Goal: Information Seeking & Learning: Learn about a topic

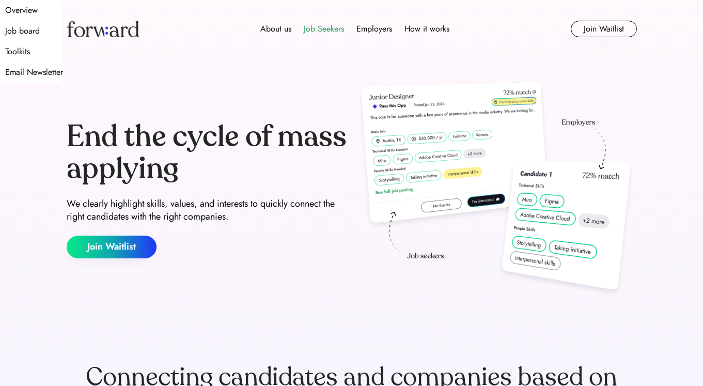
click at [327, 29] on div "Job Seekers" at bounding box center [324, 29] width 40 height 12
click at [328, 35] on div "Job Seekers" at bounding box center [324, 29] width 40 height 12
click at [40, 37] on div "Job board" at bounding box center [22, 31] width 35 height 12
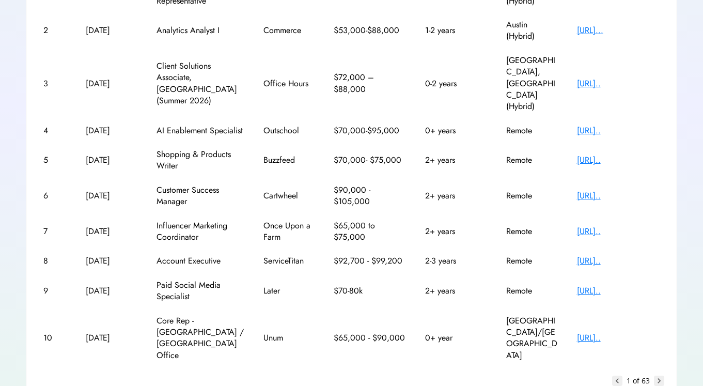
scroll to position [216, 0]
click at [660, 376] on text "chevron_right" at bounding box center [659, 381] width 10 height 10
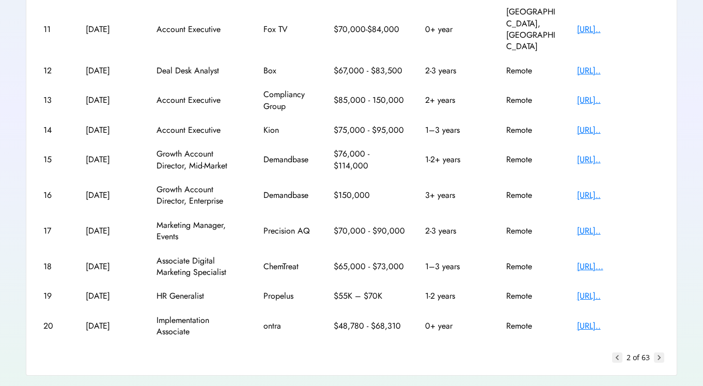
scroll to position [193, 0]
click at [662, 353] on text "chevron_right" at bounding box center [659, 358] width 10 height 10
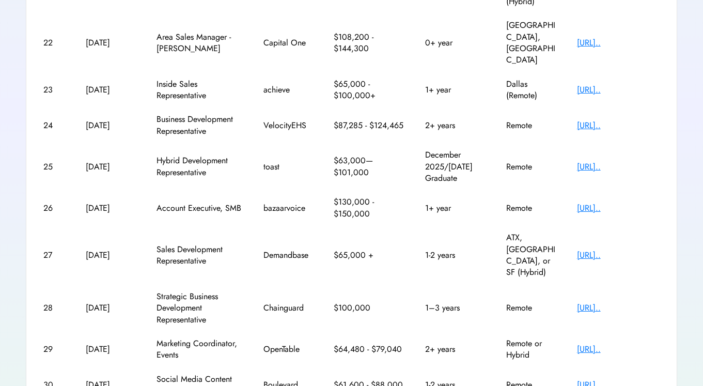
scroll to position [250, 0]
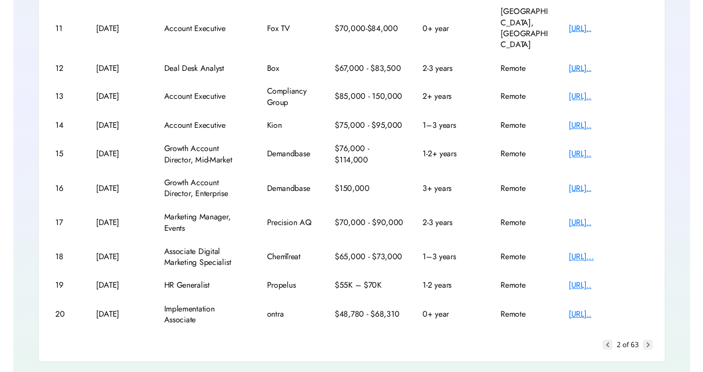
scroll to position [193, 0]
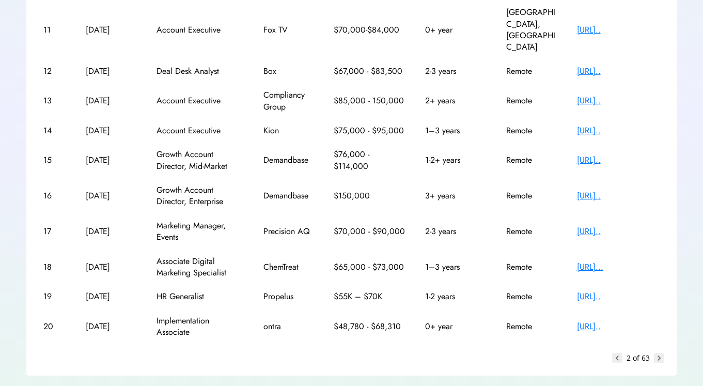
click at [628, 321] on div "https://www.ontra.ai..." at bounding box center [618, 326] width 83 height 11
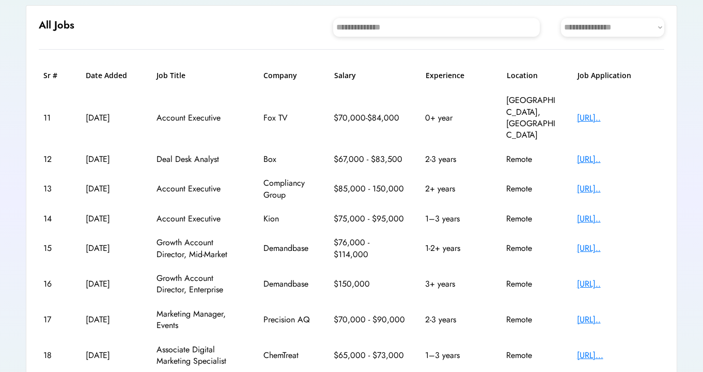
scroll to position [105, 0]
click at [597, 154] on div "https://job-boards.g..." at bounding box center [618, 159] width 83 height 11
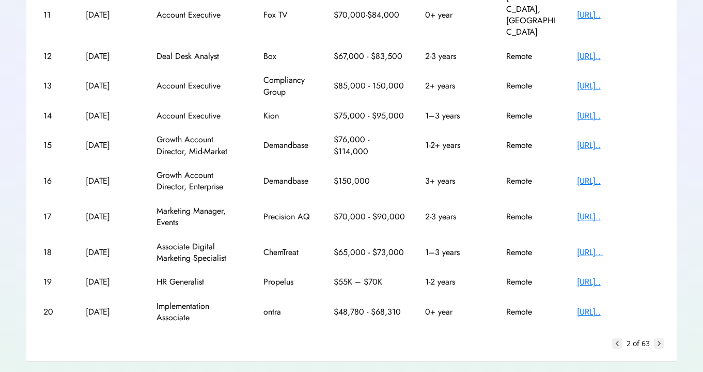
scroll to position [208, 0]
click at [620, 339] on text "keyboard_arrow_left" at bounding box center [617, 344] width 10 height 10
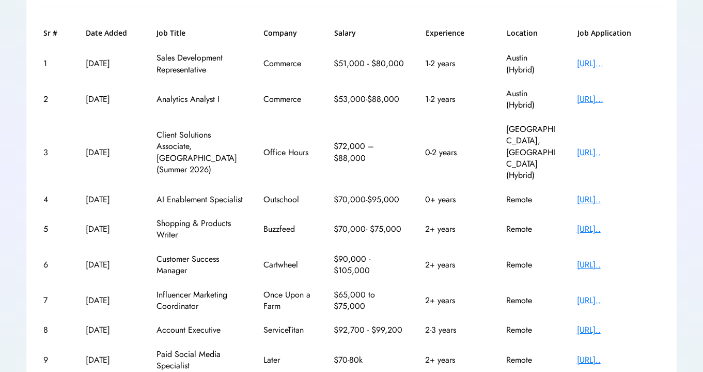
scroll to position [149, 0]
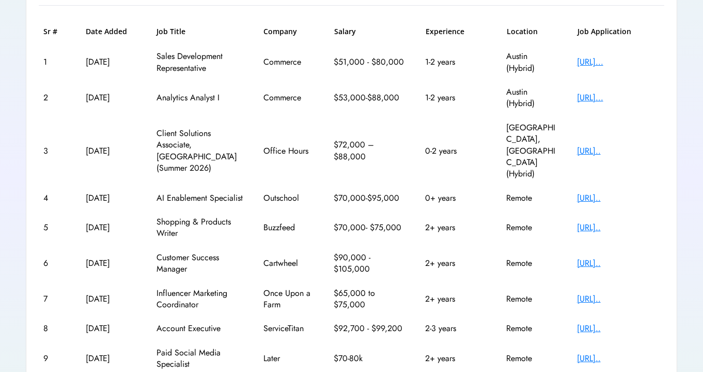
click at [599, 222] on div "https://job-boards.g..." at bounding box center [618, 227] width 83 height 11
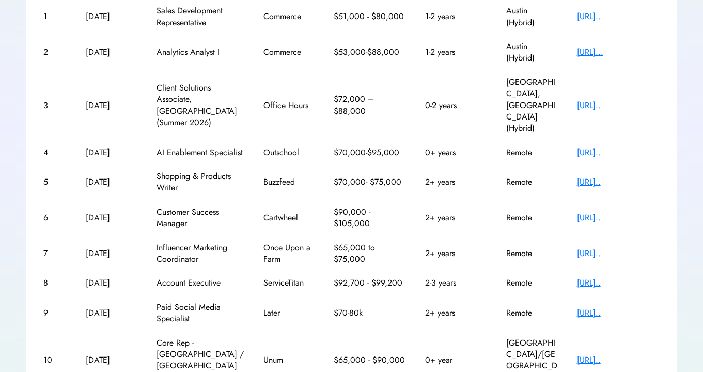
scroll to position [195, 0]
click at [611, 211] on div "https://job-boards.g..." at bounding box center [618, 216] width 83 height 11
click at [611, 247] on div "https://jobs.lever.c..." at bounding box center [618, 252] width 83 height 11
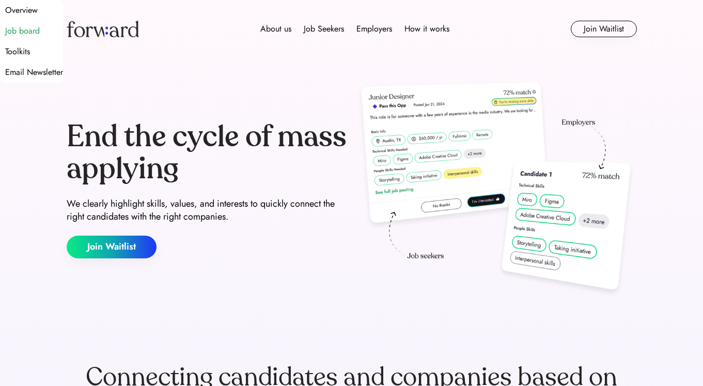
click at [40, 37] on div "Job board" at bounding box center [22, 31] width 35 height 12
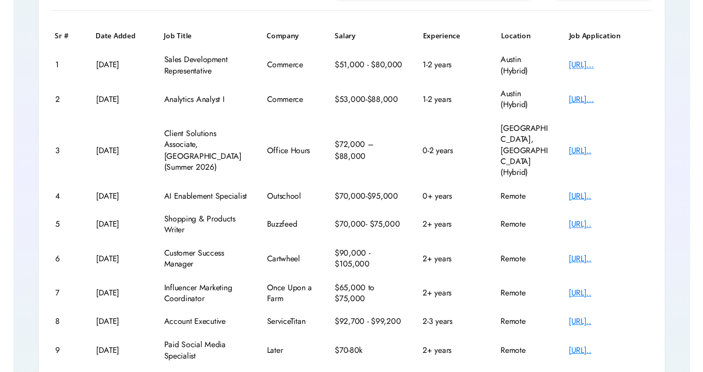
scroll to position [148, 0]
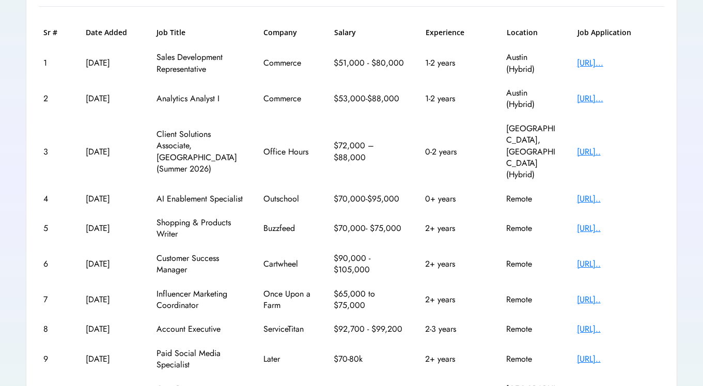
click at [603, 193] on div "[URL].." at bounding box center [618, 198] width 83 height 11
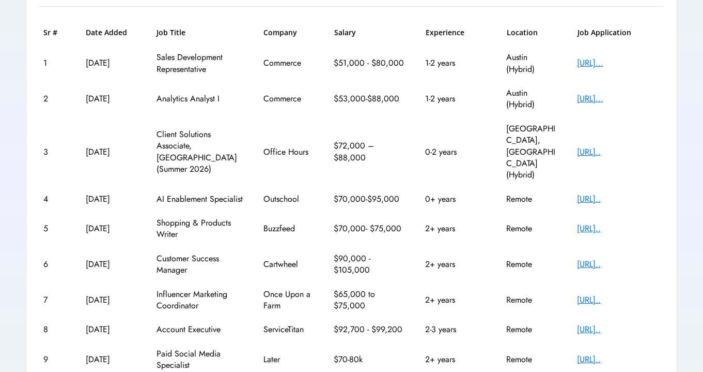
click at [444, 5] on div "**********" at bounding box center [352, 214] width 652 height 505
click at [444, 4] on div "**********" at bounding box center [352, 214] width 652 height 505
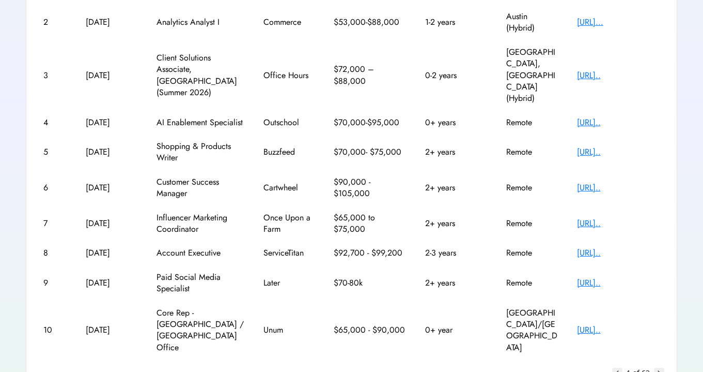
scroll to position [224, 0]
click at [659, 368] on text "chevron_right" at bounding box center [659, 373] width 10 height 10
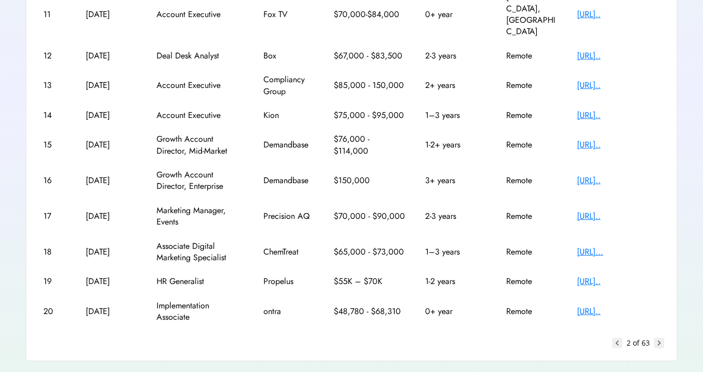
scroll to position [208, 0]
click at [614, 339] on text "keyboard_arrow_left" at bounding box center [617, 344] width 10 height 10
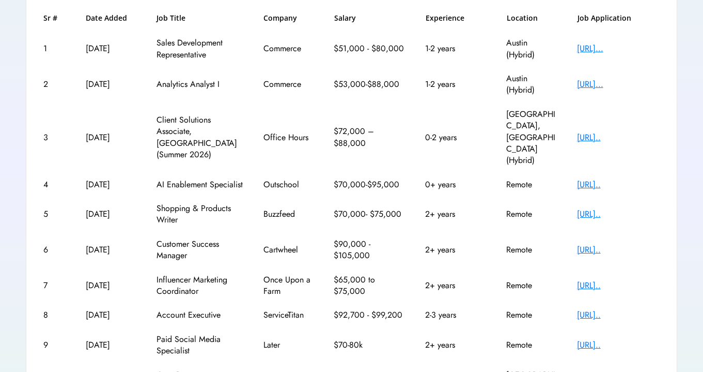
scroll to position [160, 0]
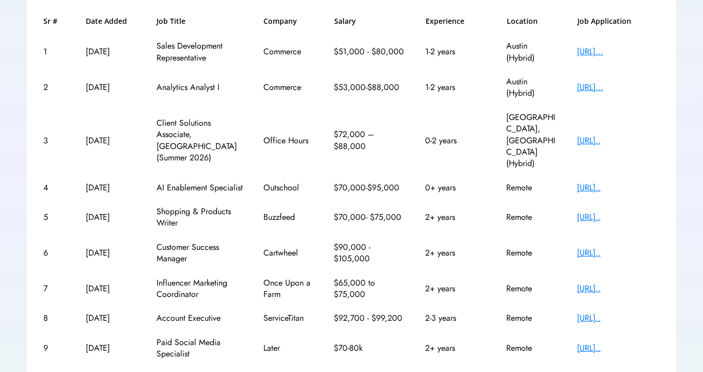
click at [610, 182] on div "https://job-boards.g..." at bounding box center [618, 187] width 83 height 11
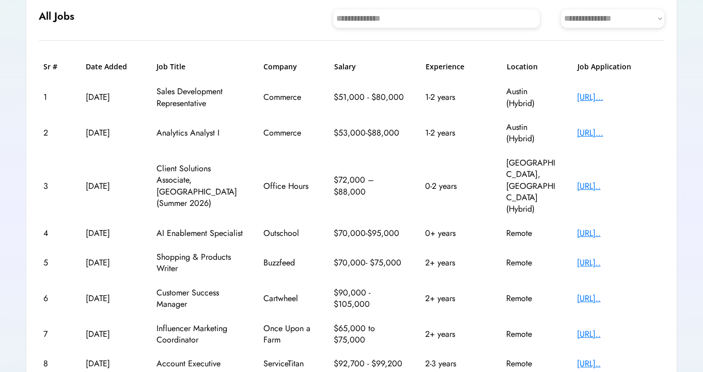
scroll to position [114, 0]
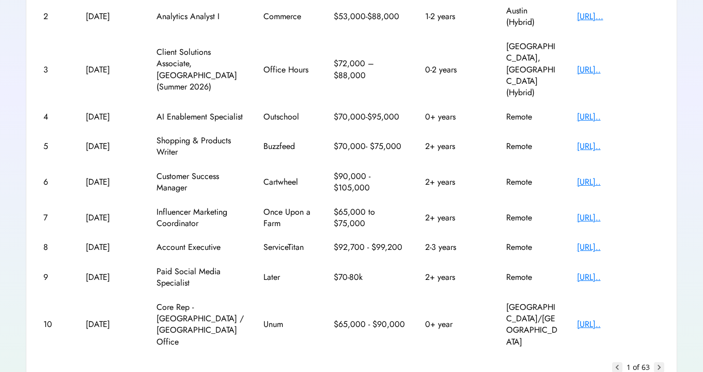
click at [660, 362] on text "chevron_right" at bounding box center [659, 367] width 10 height 10
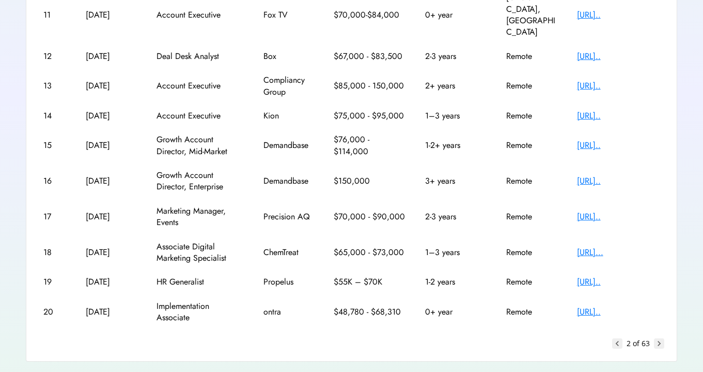
scroll to position [198, 0]
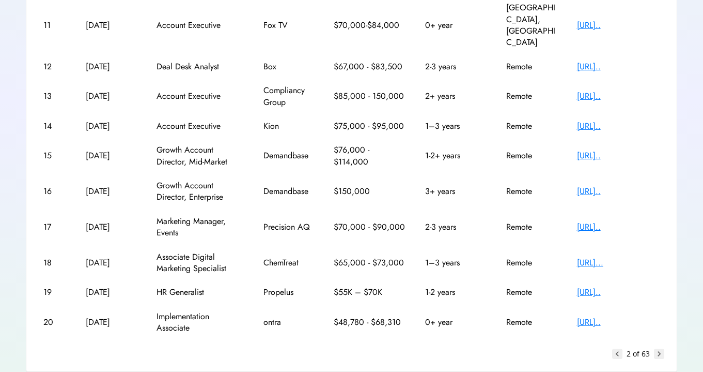
click at [592, 316] on div "https://www.ontra.ai..." at bounding box center [618, 321] width 83 height 11
click at [661, 348] on text "chevron_right" at bounding box center [659, 353] width 10 height 10
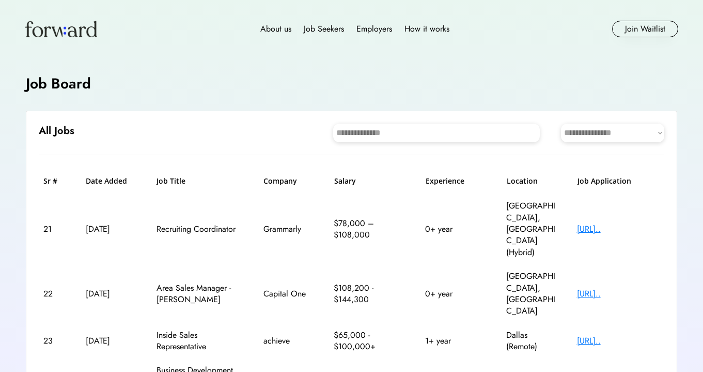
scroll to position [0, 0]
